Goal: Information Seeking & Learning: Learn about a topic

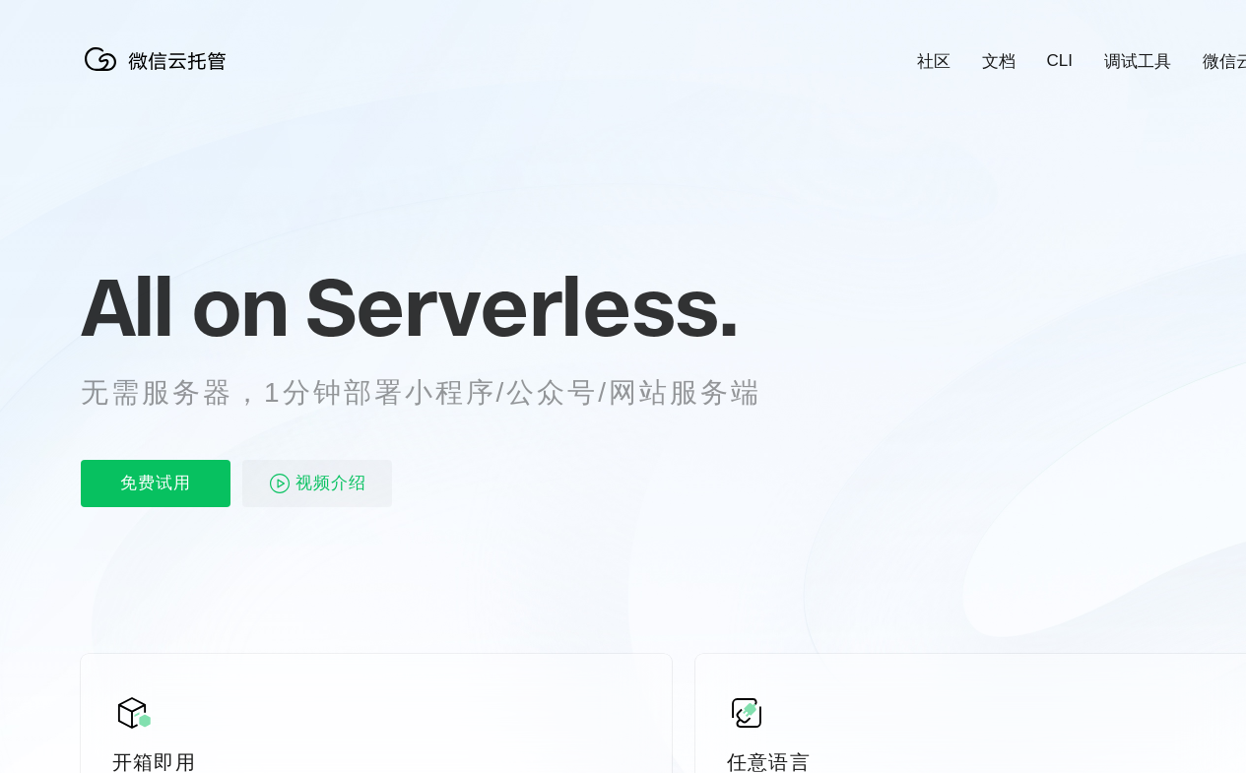
scroll to position [0, 3501]
click at [622, 394] on div "All on Serverless. 无需服务器，1分钟部署小程序/公众号/网站服务端 免费试用 视频介绍" at bounding box center [445, 385] width 729 height 286
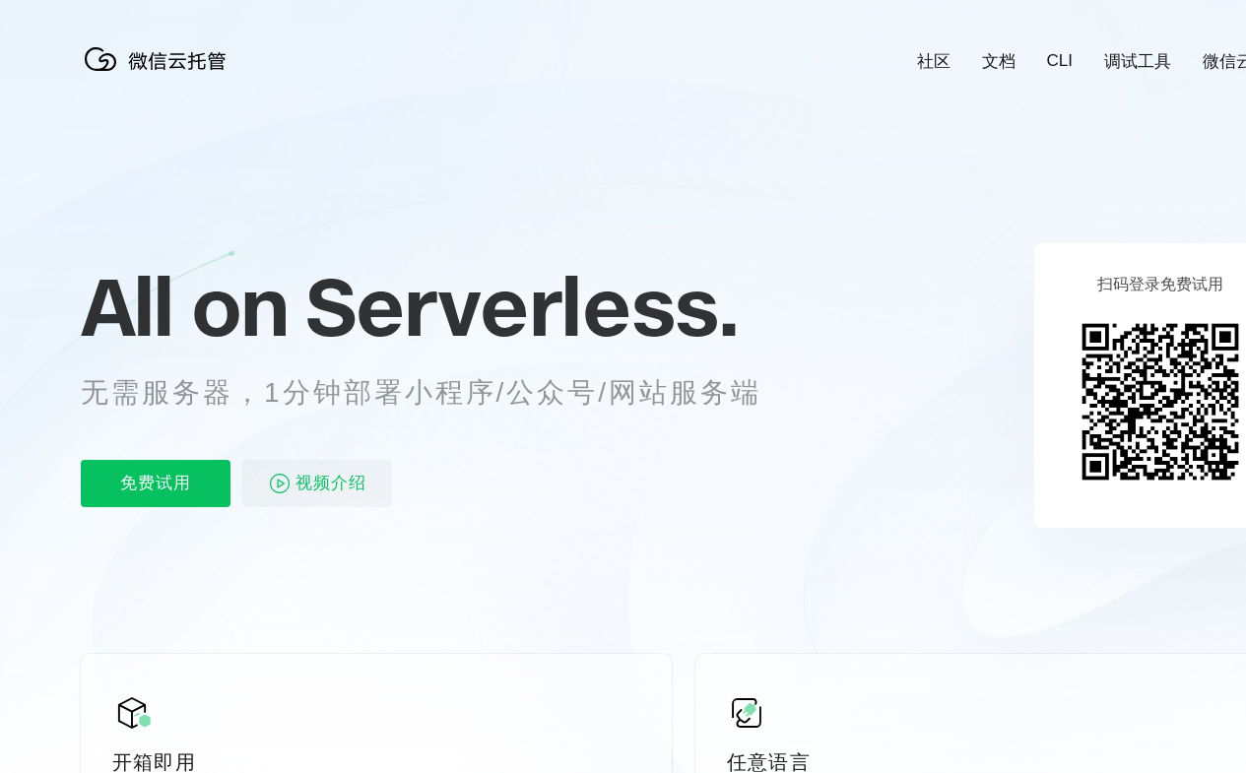
click at [630, 394] on div "All on Serverless. 无需服务器，1分钟部署小程序/公众号/网站服务端 免费试用 视频介绍" at bounding box center [445, 385] width 729 height 286
click at [932, 51] on link "社区" at bounding box center [933, 61] width 33 height 23
click at [997, 51] on link "文档" at bounding box center [998, 61] width 33 height 23
click at [1058, 51] on link "CLI" at bounding box center [1060, 61] width 26 height 20
click at [1137, 51] on link "调试工具" at bounding box center [1137, 61] width 67 height 23
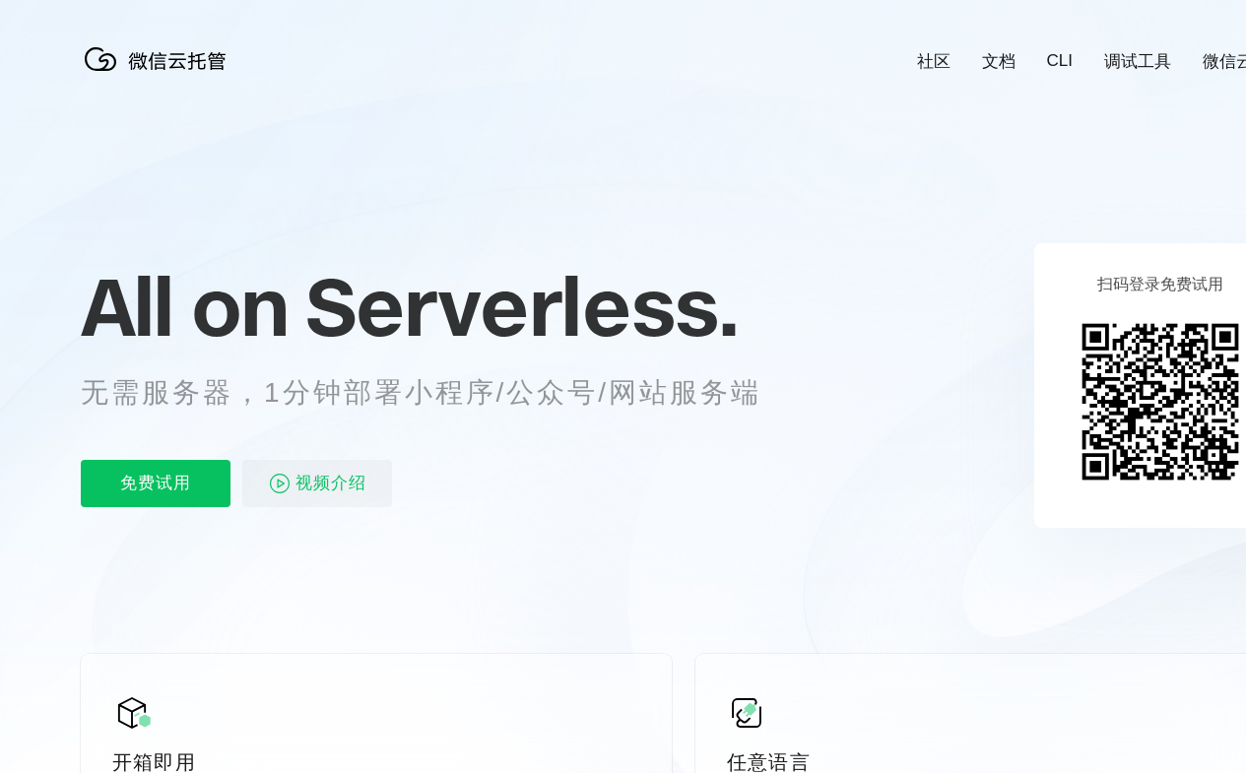
click at [1203, 51] on link "微信云开发" at bounding box center [1244, 61] width 84 height 23
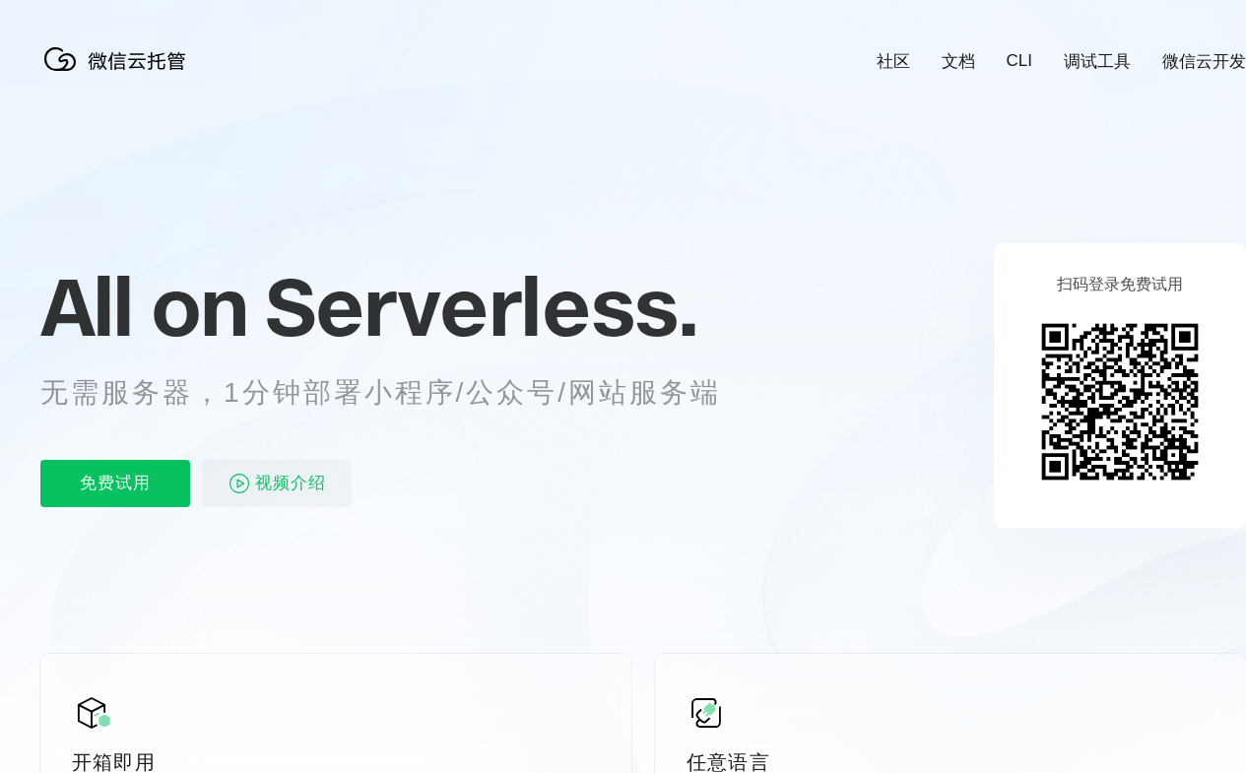
click at [405, 464] on div "免费试用 视频介绍" at bounding box center [404, 483] width 729 height 47
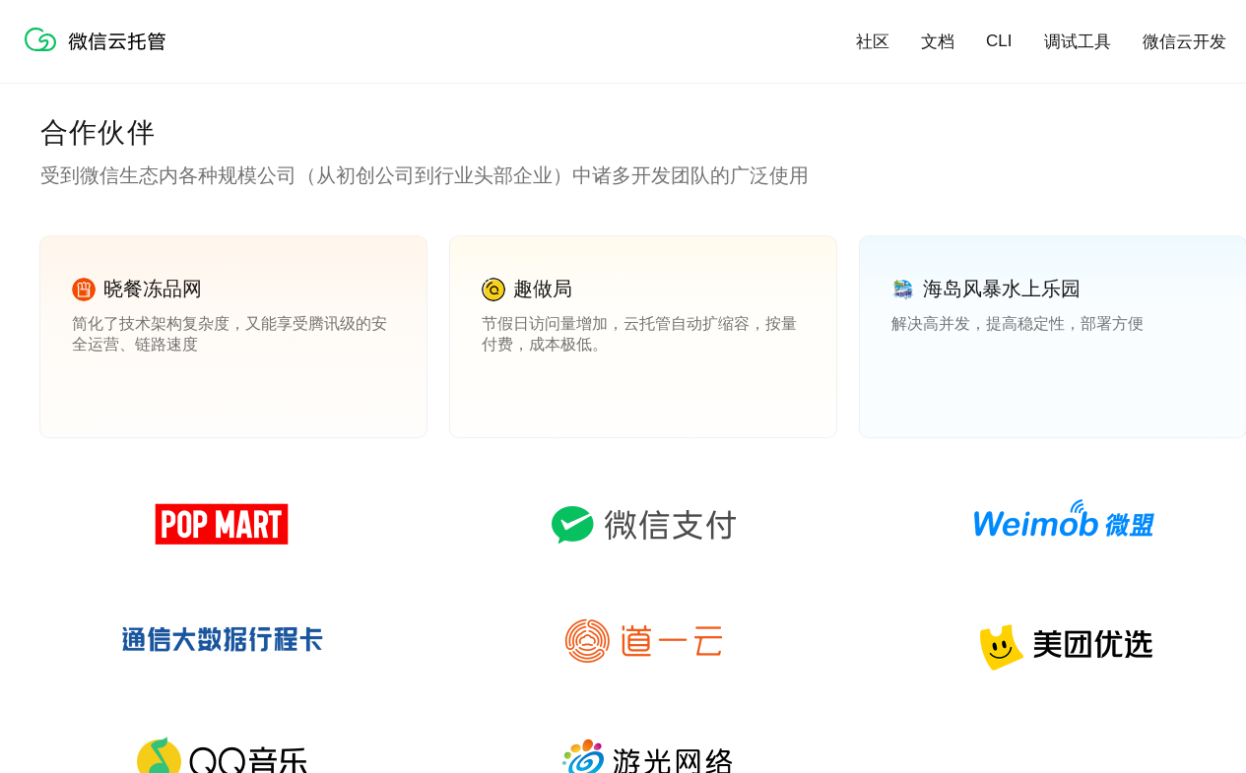
click at [509, 387] on link "查看案例" at bounding box center [508, 387] width 55 height 18
click at [919, 387] on link "查看案例" at bounding box center [918, 387] width 55 height 18
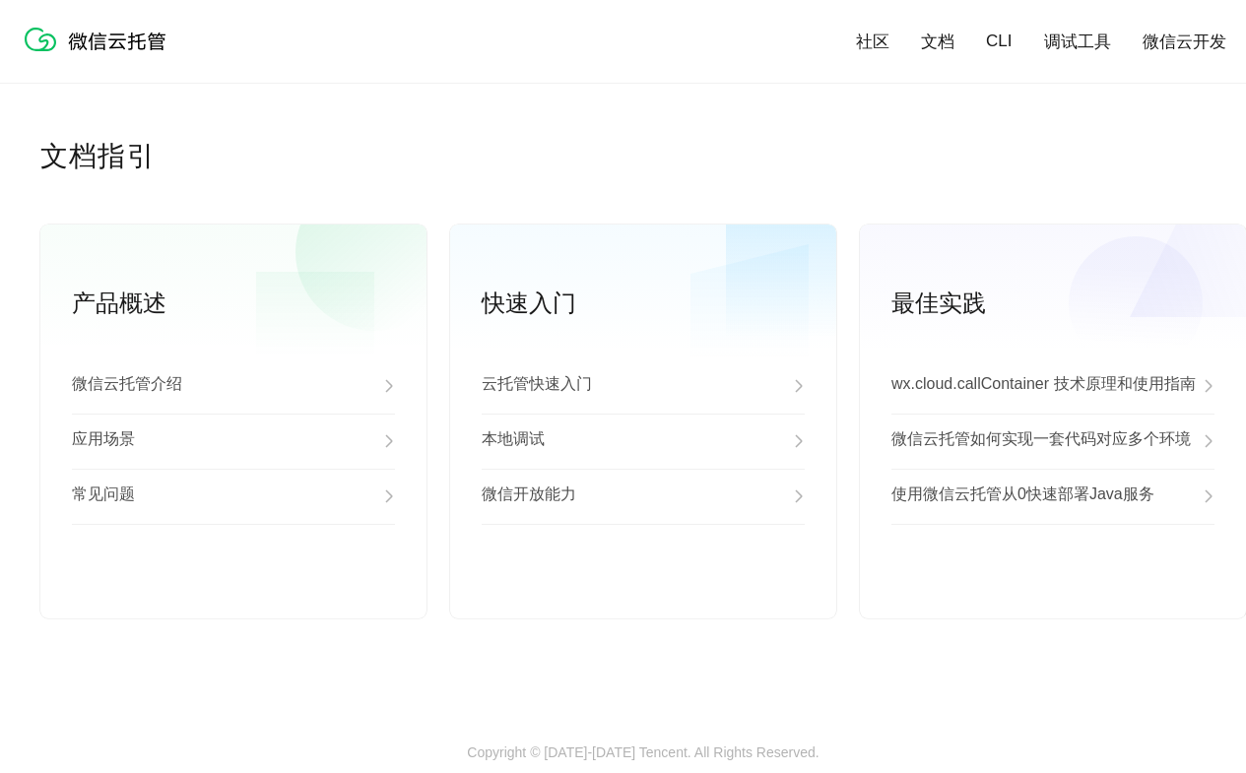
click at [233, 442] on div "应用场景" at bounding box center [233, 441] width 323 height 55
click at [233, 497] on div "常见问题" at bounding box center [233, 496] width 323 height 55
click at [233, 586] on link "查看更多" at bounding box center [233, 586] width 323 height 18
click at [643, 387] on div "云托管快速入门" at bounding box center [642, 385] width 323 height 55
click at [643, 442] on div "本地调试" at bounding box center [642, 441] width 323 height 55
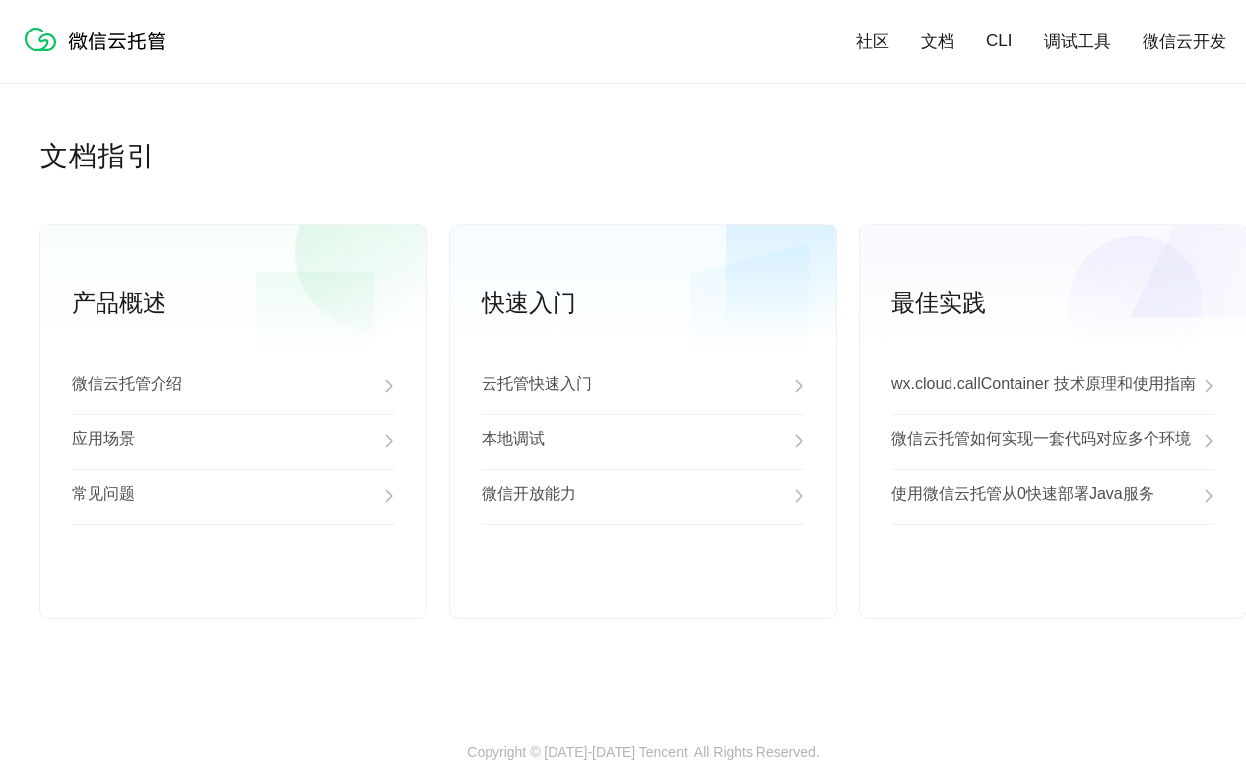
click at [643, 497] on div "微信开放能力" at bounding box center [642, 496] width 323 height 55
click at [643, 586] on link "查看更多" at bounding box center [642, 586] width 323 height 18
